Goal: Information Seeking & Learning: Learn about a topic

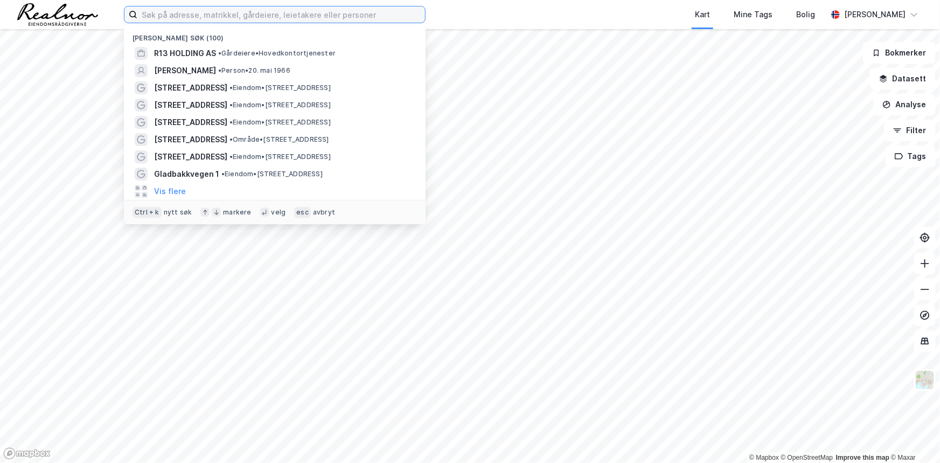
click at [246, 15] on input at bounding box center [281, 14] width 288 height 16
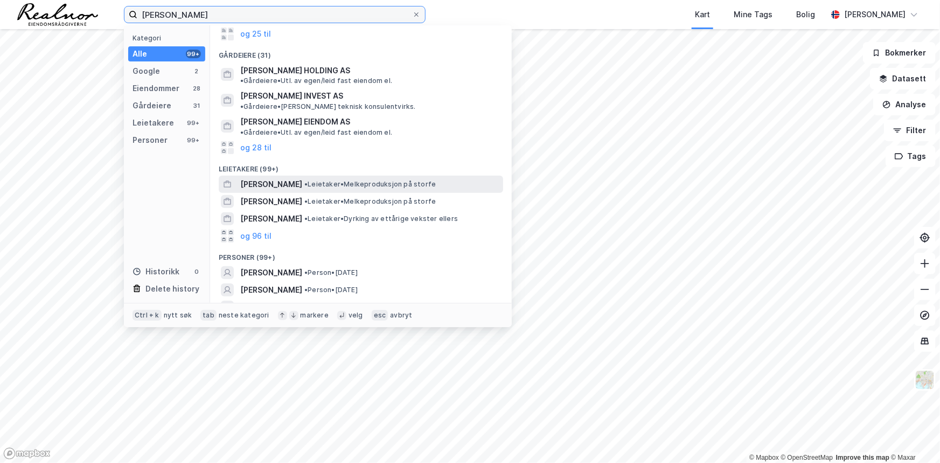
scroll to position [155, 0]
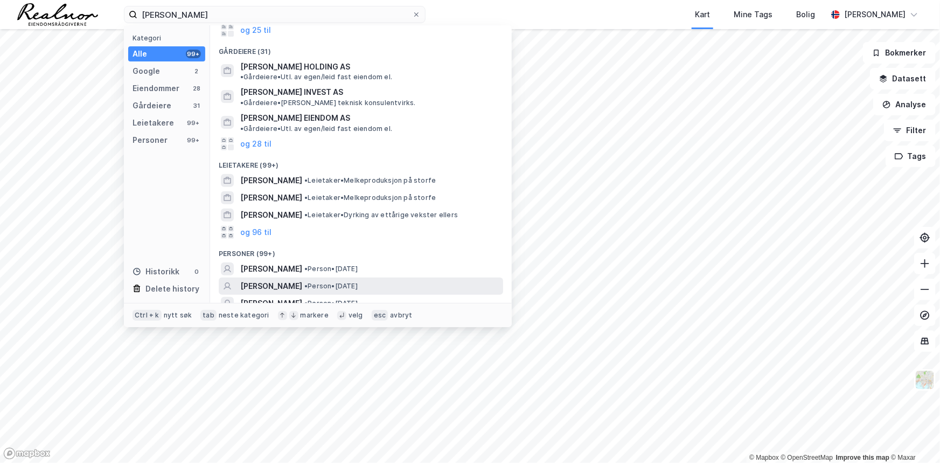
click at [410, 280] on div "[PERSON_NAME] • Person • [DATE]" at bounding box center [370, 286] width 261 height 13
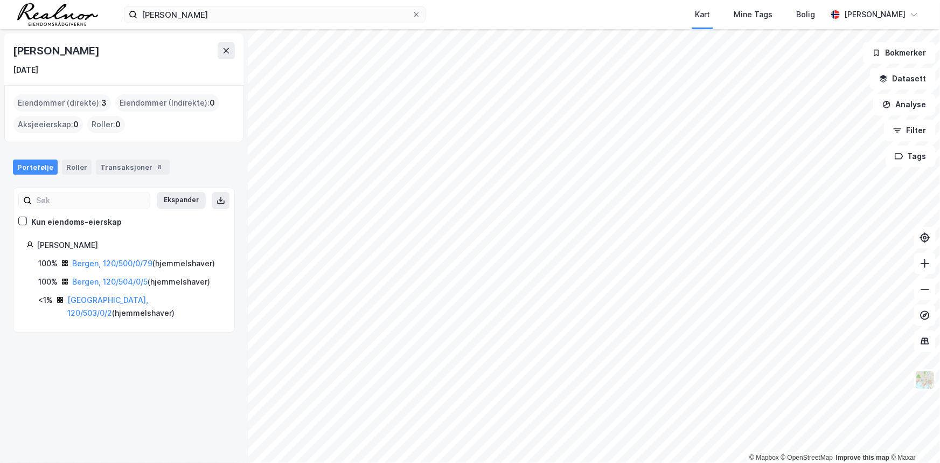
drag, startPoint x: 13, startPoint y: 50, endPoint x: 94, endPoint y: 50, distance: 80.8
click at [94, 50] on div "[PERSON_NAME]" at bounding box center [124, 50] width 222 height 17
copy div "[PERSON_NAME]"
click at [263, 16] on input "[PERSON_NAME]" at bounding box center [274, 14] width 275 height 16
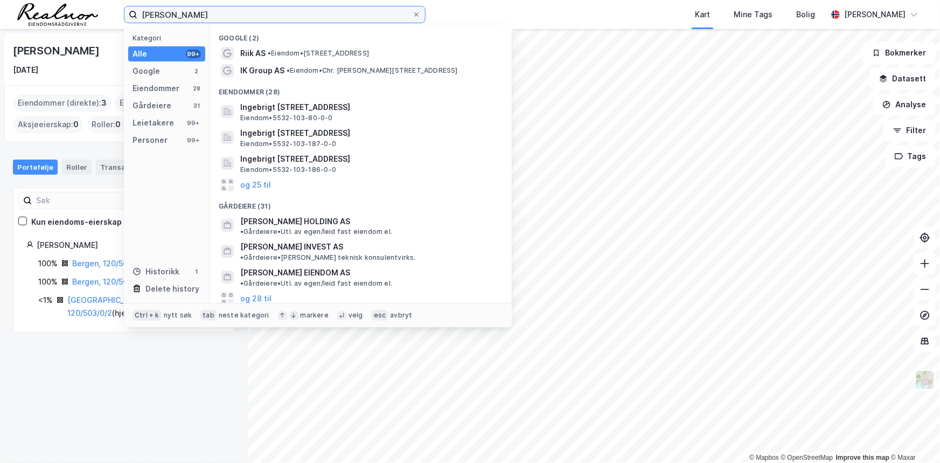
click at [263, 16] on input "[PERSON_NAME]" at bounding box center [274, 14] width 275 height 16
click at [262, 15] on input "[PERSON_NAME]" at bounding box center [274, 14] width 275 height 16
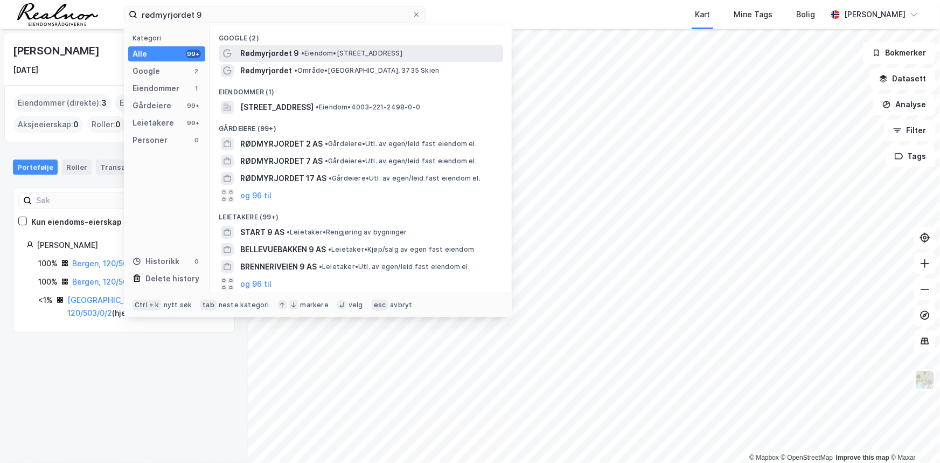
click at [317, 54] on span "• Eiendom • [STREET_ADDRESS]" at bounding box center [351, 53] width 101 height 9
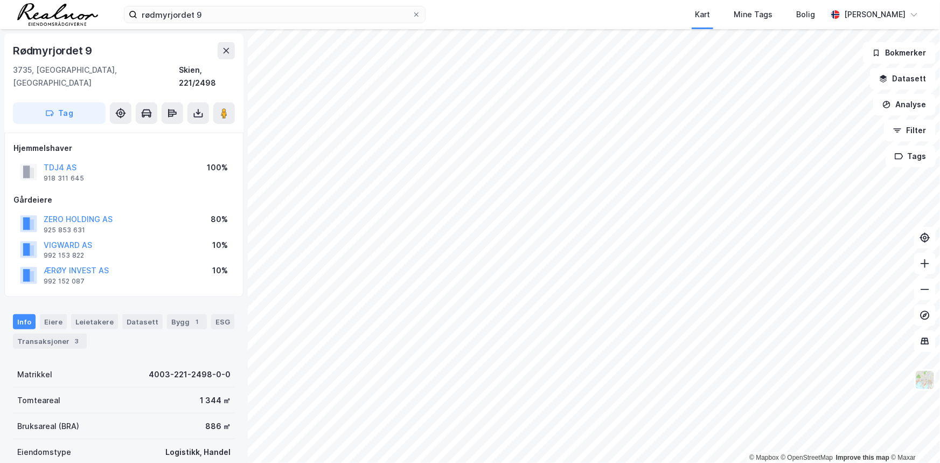
scroll to position [98, 0]
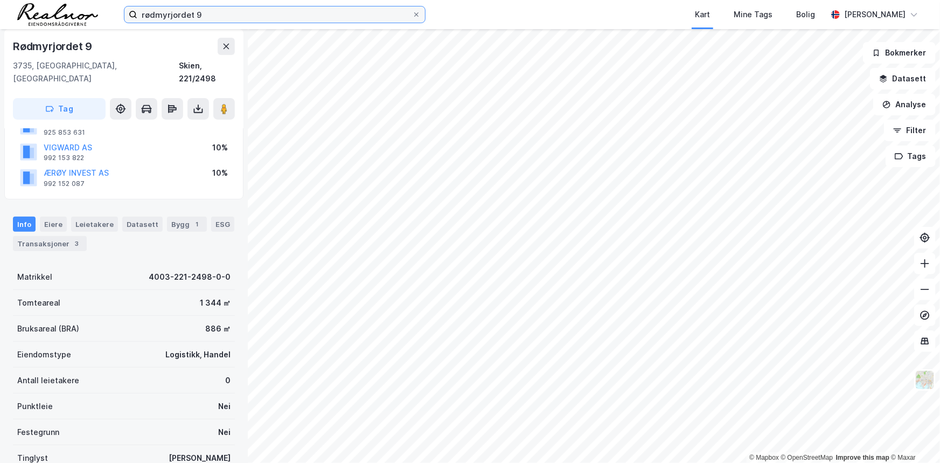
click at [224, 17] on input "rødmyrjordet 9" at bounding box center [274, 14] width 275 height 16
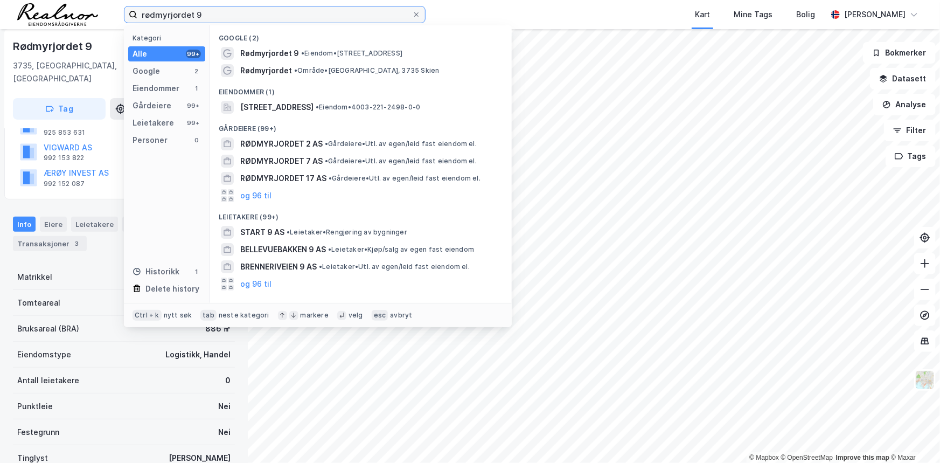
click at [224, 17] on input "rødmyrjordet 9" at bounding box center [274, 14] width 275 height 16
paste input "[STREET_ADDRESS],"
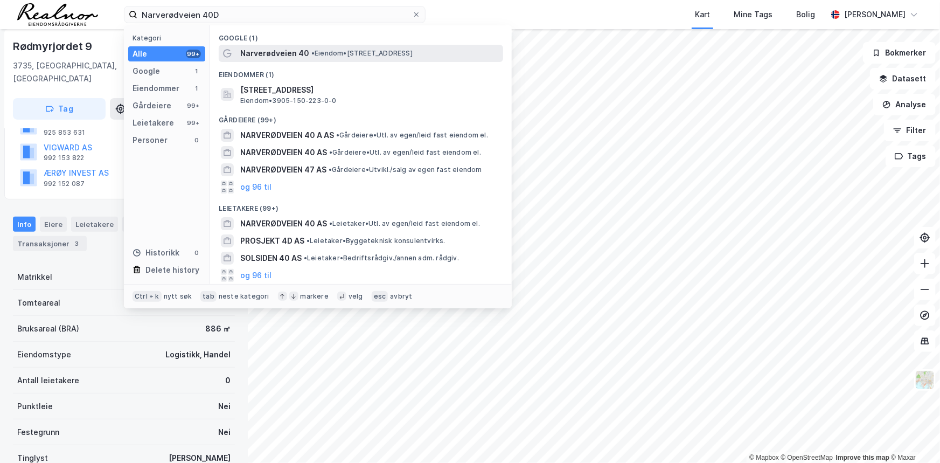
click at [314, 49] on span "•" at bounding box center [312, 53] width 3 height 8
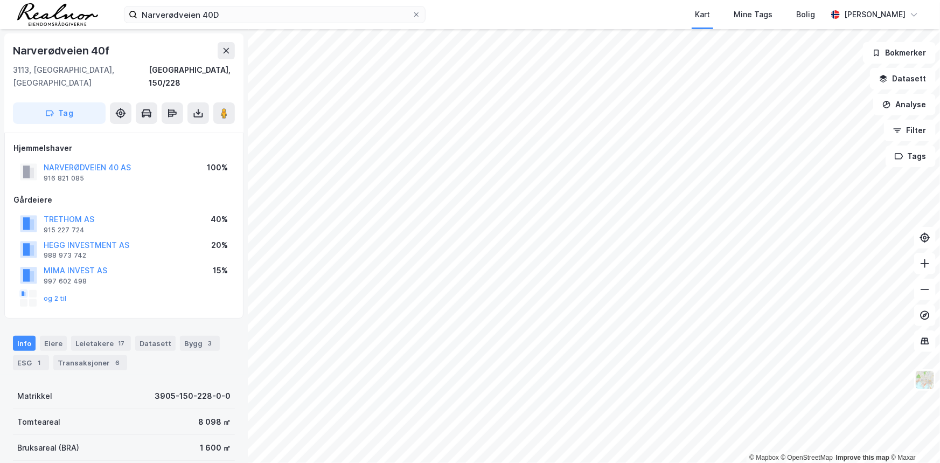
scroll to position [98, 0]
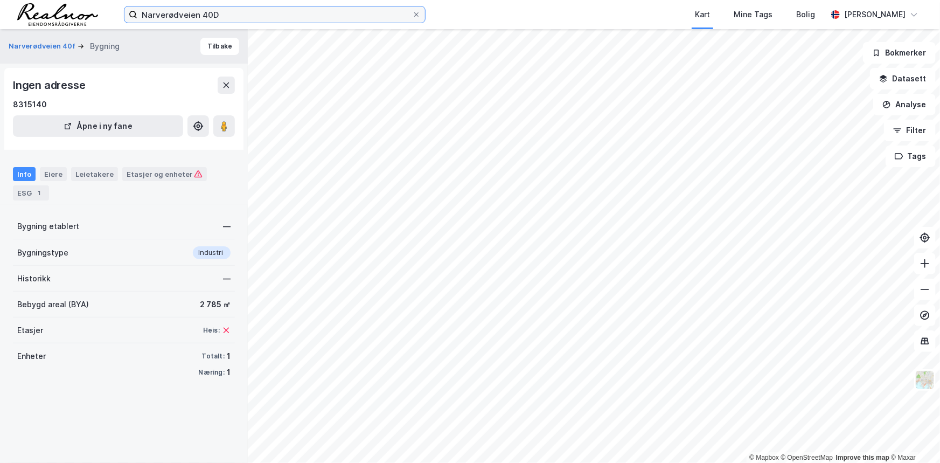
click at [247, 17] on input "Narverødveien 40D" at bounding box center [274, 14] width 275 height 16
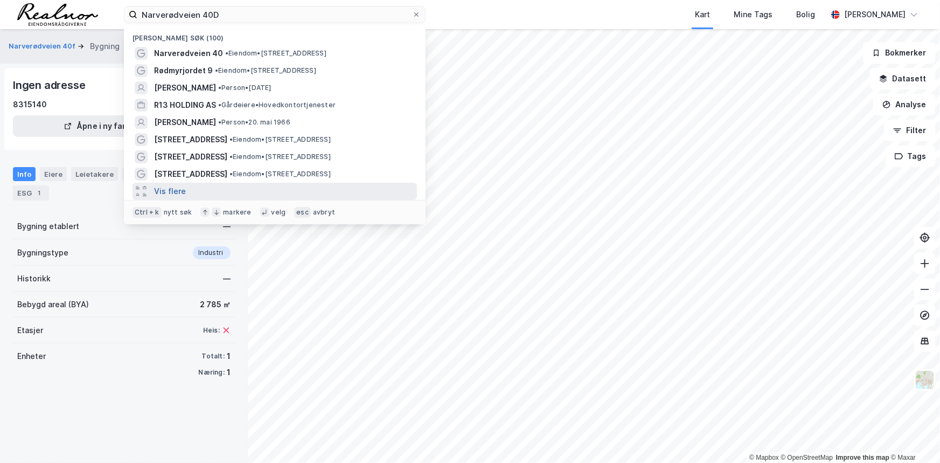
click at [176, 189] on button "Vis flere" at bounding box center [170, 191] width 32 height 13
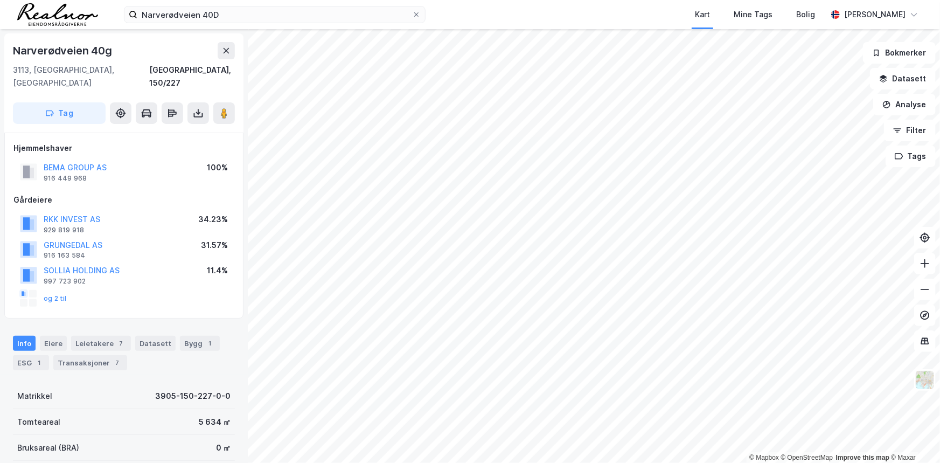
scroll to position [98, 0]
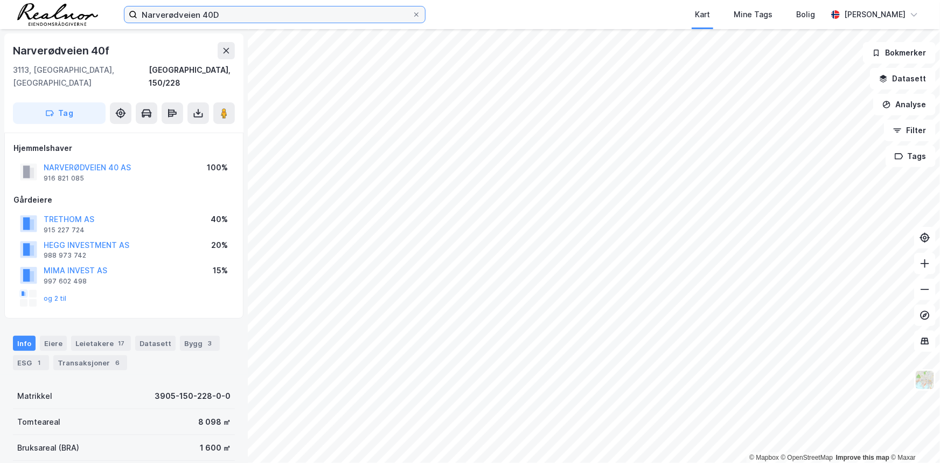
click at [274, 14] on input "Narverødveien 40D" at bounding box center [274, 14] width 275 height 16
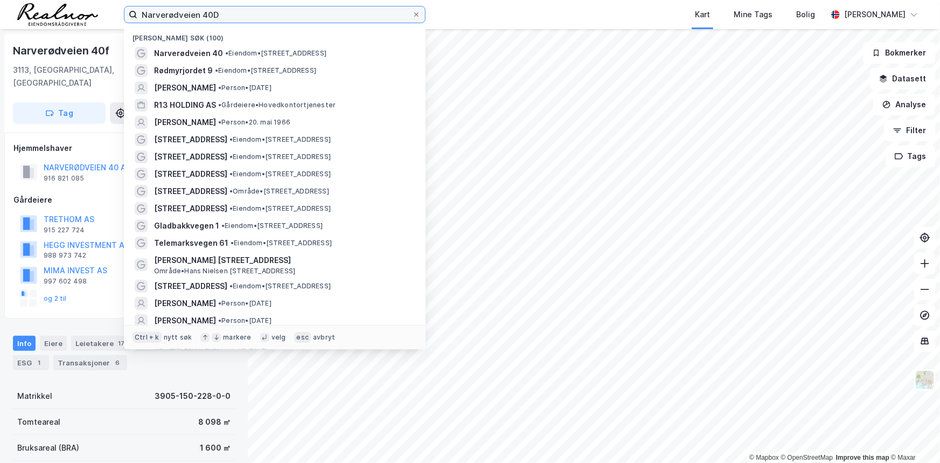
click at [274, 14] on input "Narverødveien 40D" at bounding box center [274, 14] width 275 height 16
paste input "[STREET_ADDRESS],"
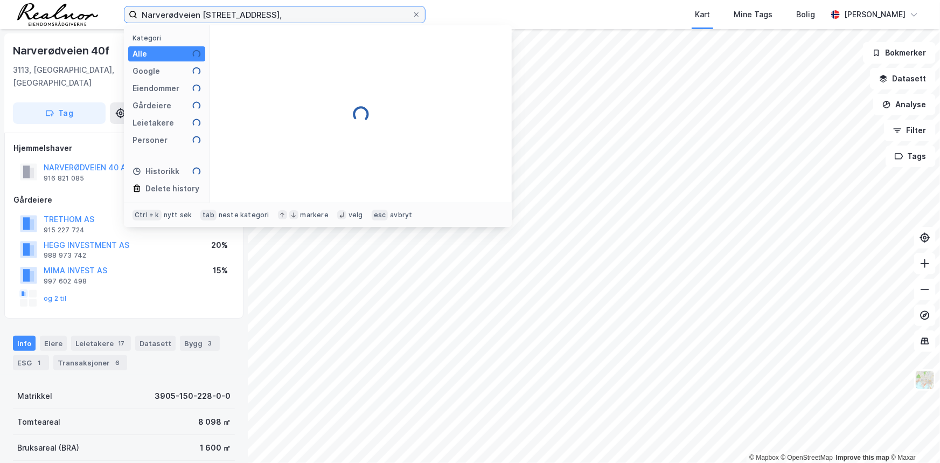
paste input
type input "Rødmyrjordet 9"
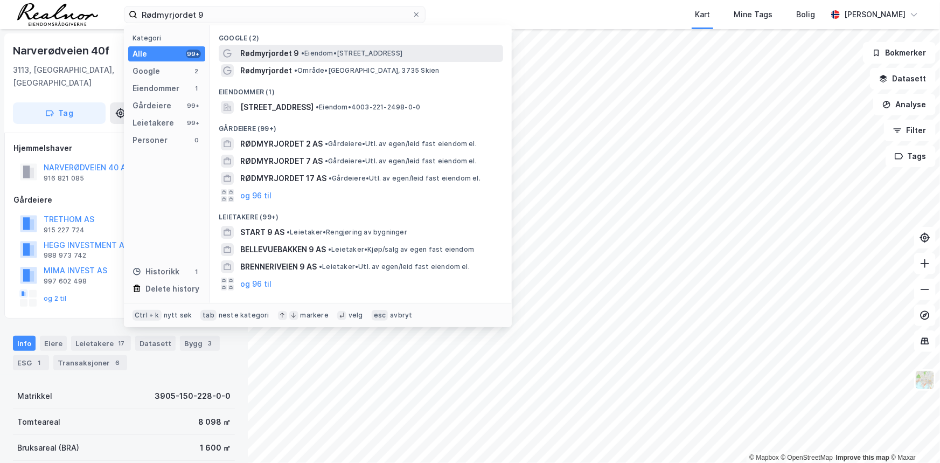
click at [296, 53] on span "Rødmyrjordet 9" at bounding box center [269, 53] width 59 height 13
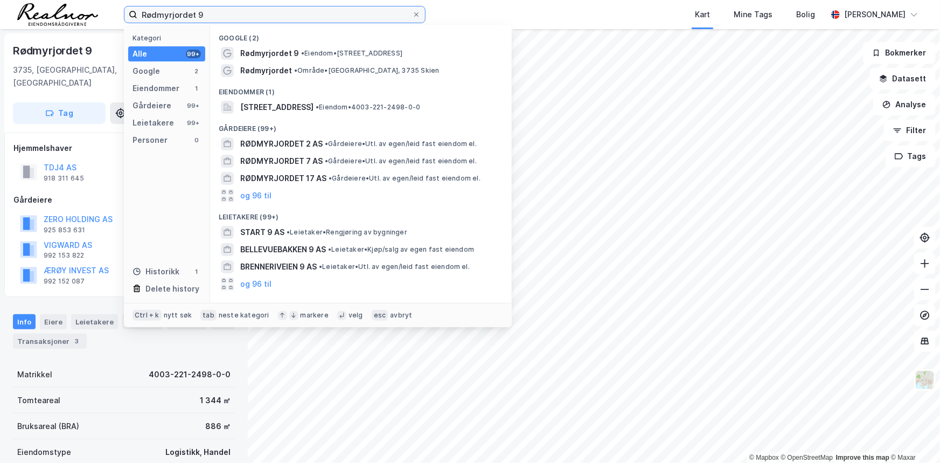
click at [221, 15] on input "Rødmyrjordet 9" at bounding box center [274, 14] width 275 height 16
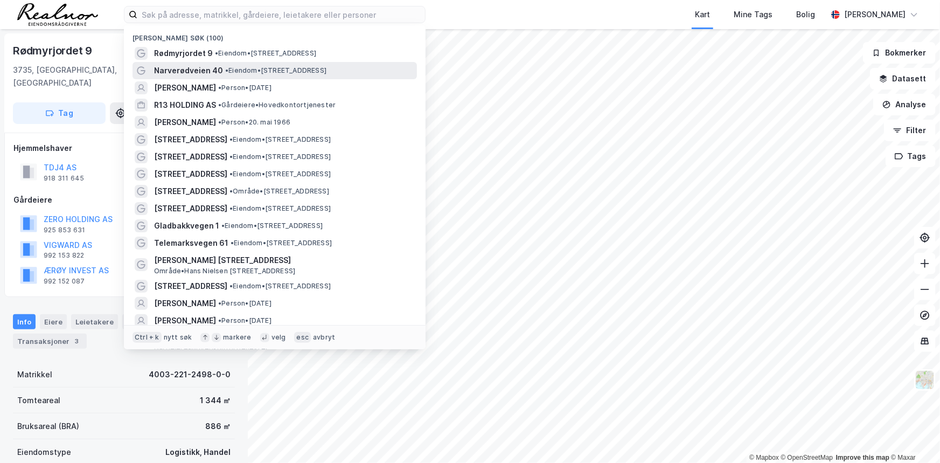
click at [221, 69] on div "Narverødveien 40 • Eiendom • [STREET_ADDRESS]" at bounding box center [284, 70] width 261 height 13
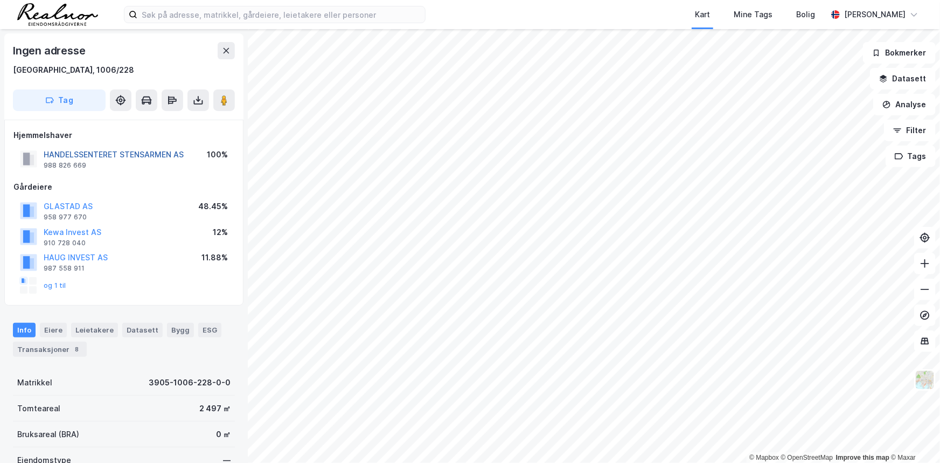
click at [0, 0] on button "HANDELSSENTERET STENSARMEN AS" at bounding box center [0, 0] width 0 height 0
drag, startPoint x: 191, startPoint y: 407, endPoint x: 218, endPoint y: 411, distance: 27.3
click at [218, 411] on div "Tomteareal 2 497 ㎡" at bounding box center [124, 408] width 222 height 26
click at [910, 102] on button "Analyse" at bounding box center [904, 105] width 62 height 22
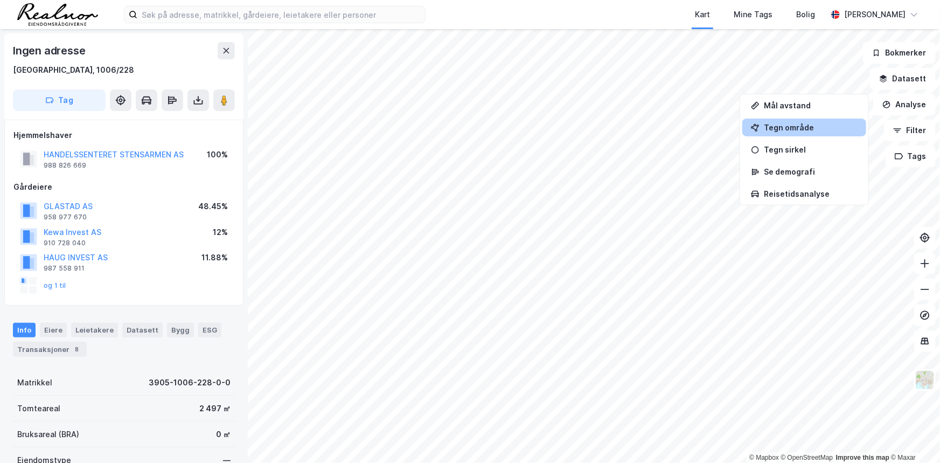
click at [815, 125] on div "Tegn område" at bounding box center [811, 127] width 94 height 9
